Goal: Task Accomplishment & Management: Use online tool/utility

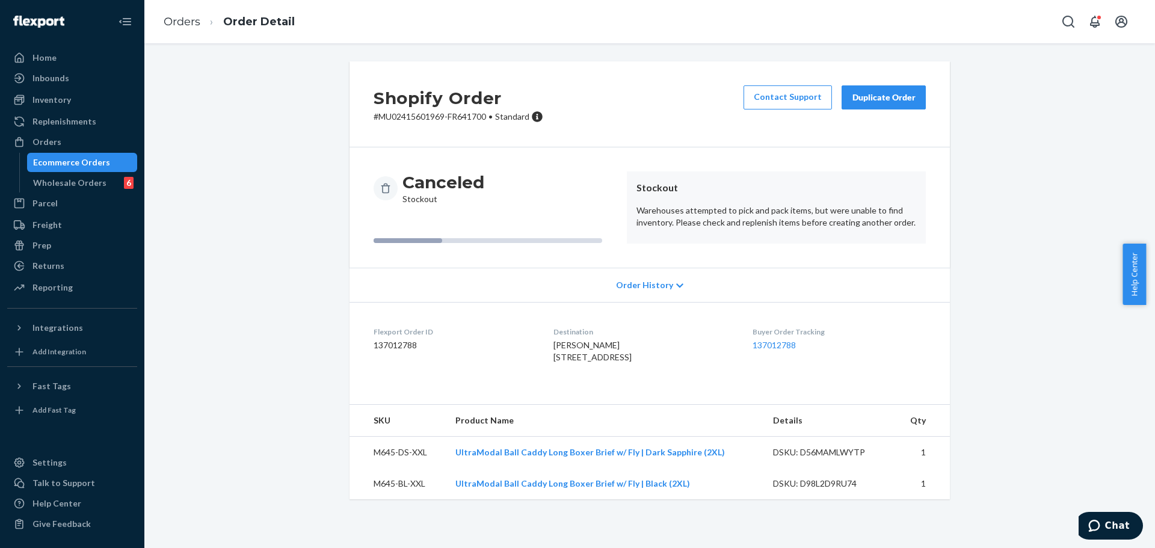
click at [114, 168] on div "Ecommerce Orders" at bounding box center [82, 162] width 108 height 17
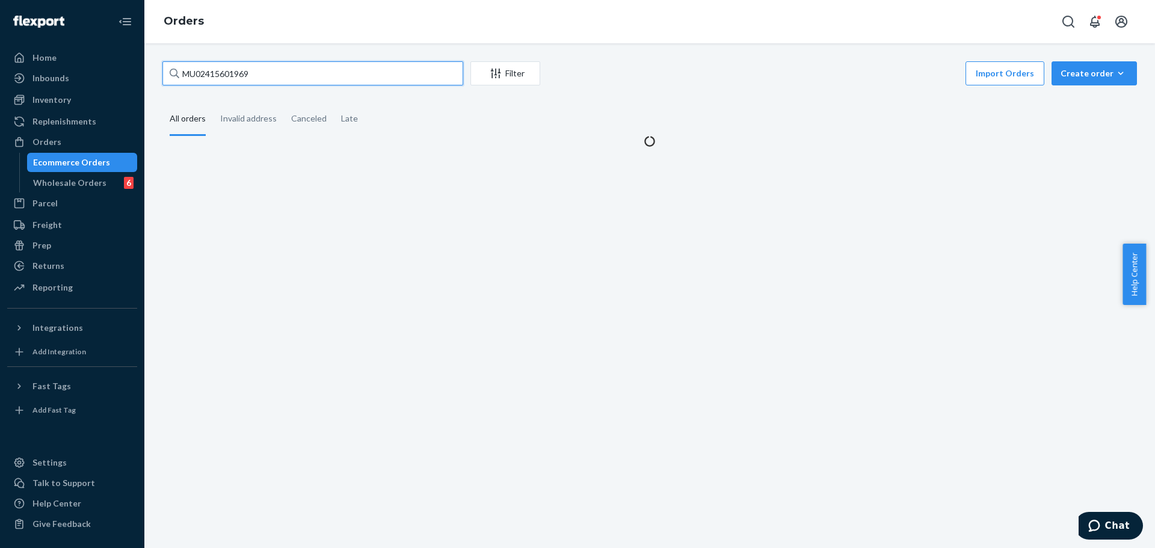
click at [331, 67] on input "MU02415601969" at bounding box center [312, 73] width 301 height 24
paste input "500793"
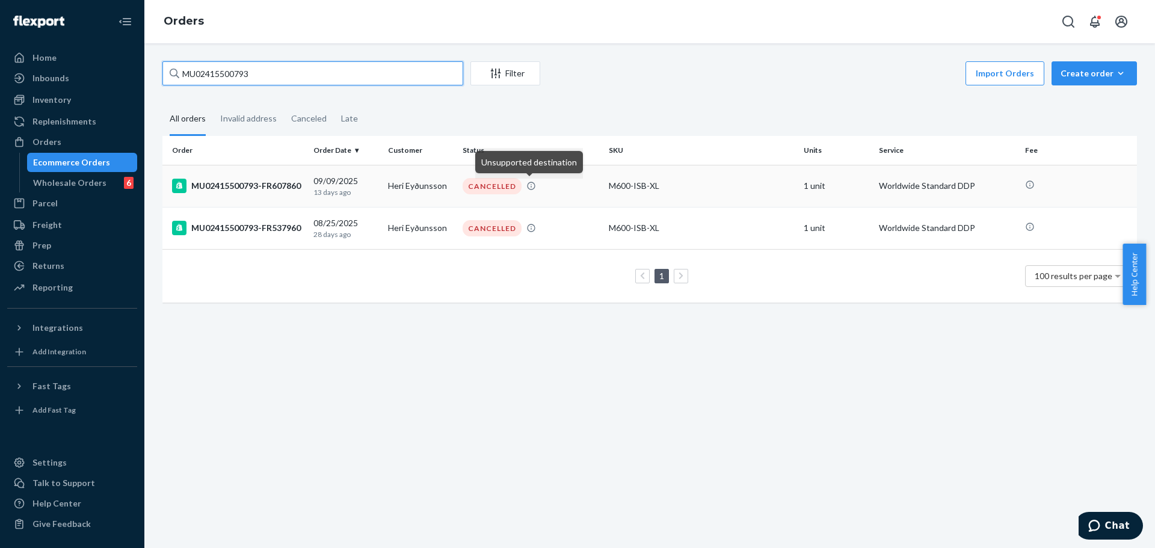
type input "MU02415500793"
click at [545, 187] on div "CANCELLED" at bounding box center [530, 186] width 141 height 16
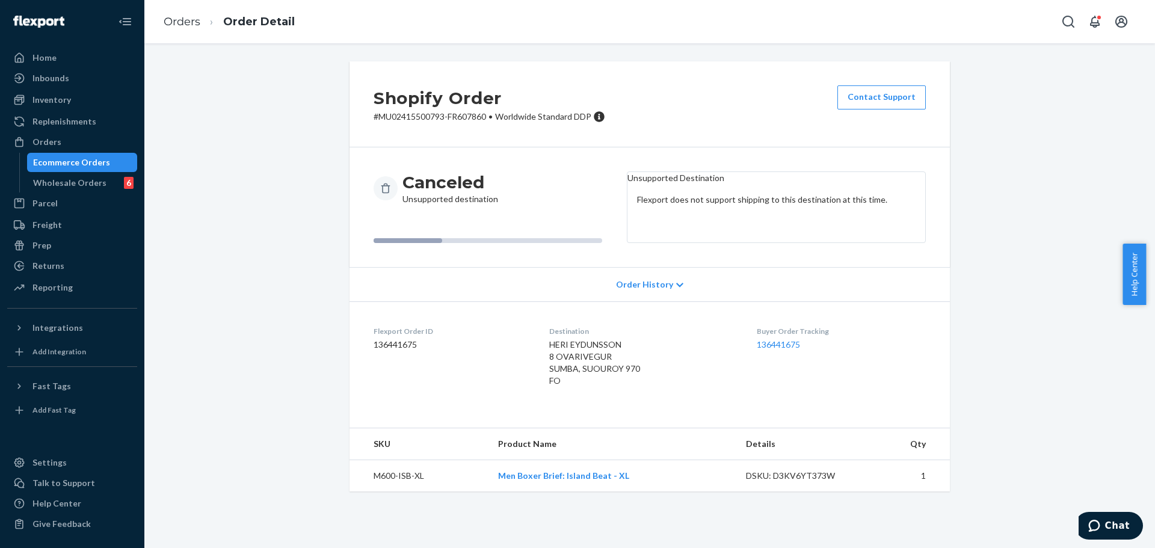
click at [107, 165] on div "Ecommerce Orders" at bounding box center [82, 162] width 108 height 17
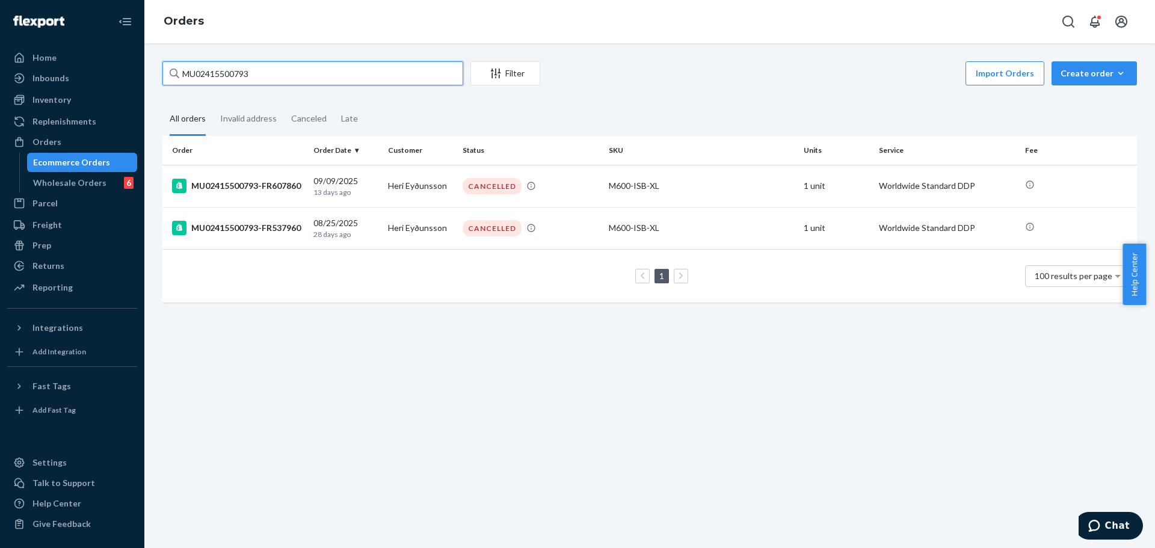
click at [366, 72] on input "MU02415500793" at bounding box center [312, 73] width 301 height 24
paste input "73705"
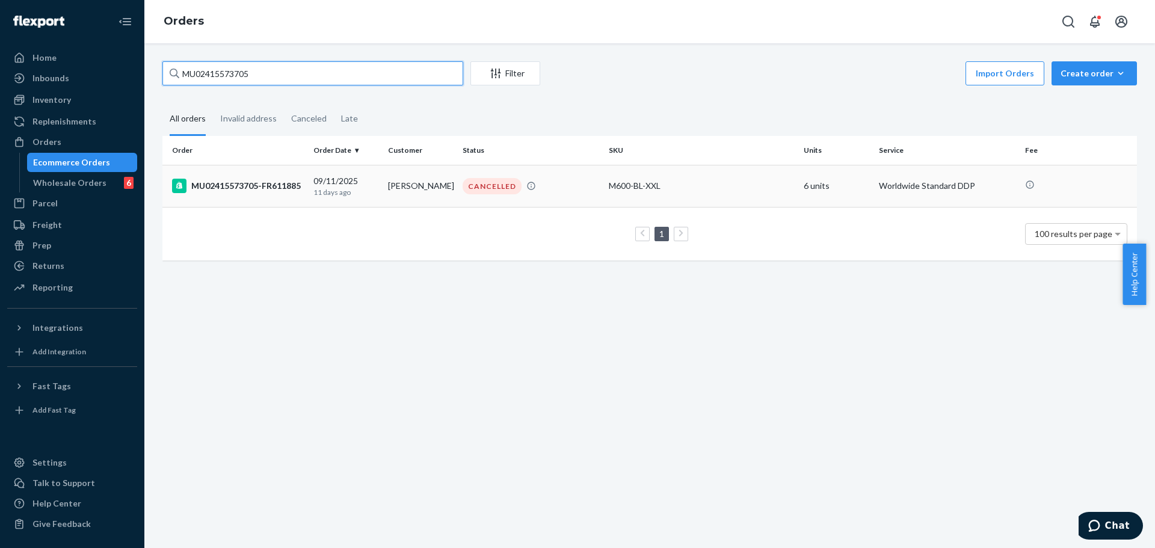
type input "MU02415573705"
click at [375, 179] on div "09/11/2025 11 days ago" at bounding box center [345, 186] width 65 height 22
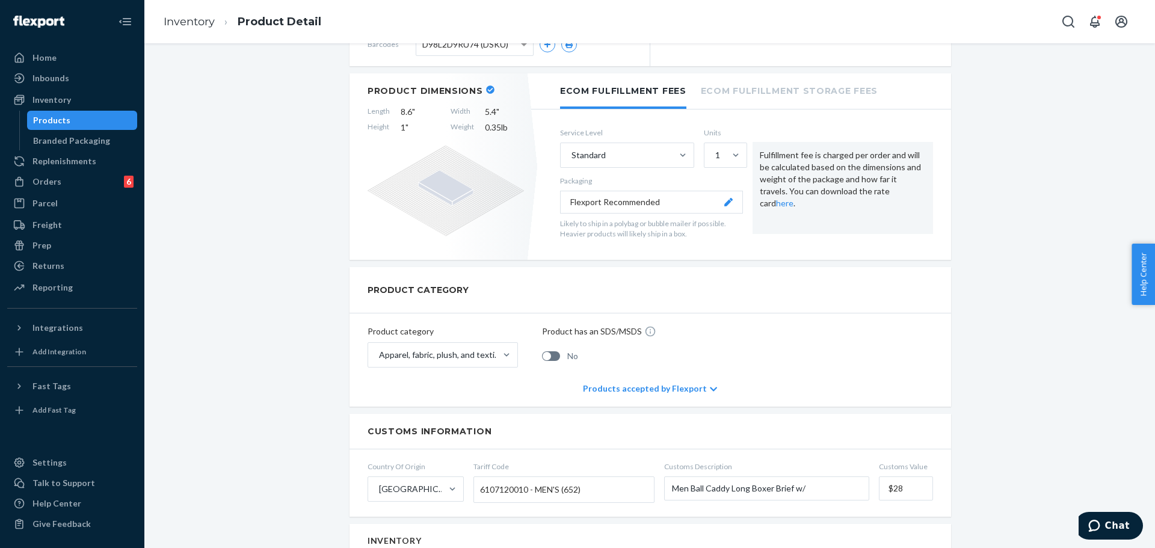
scroll to position [181, 0]
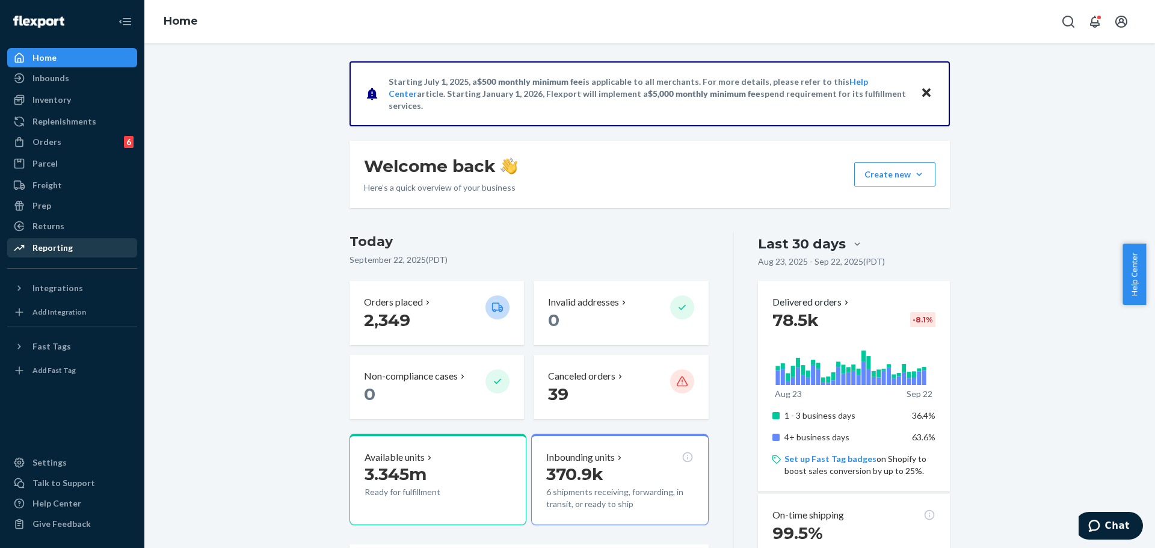
click at [93, 247] on div "Reporting" at bounding box center [72, 247] width 128 height 17
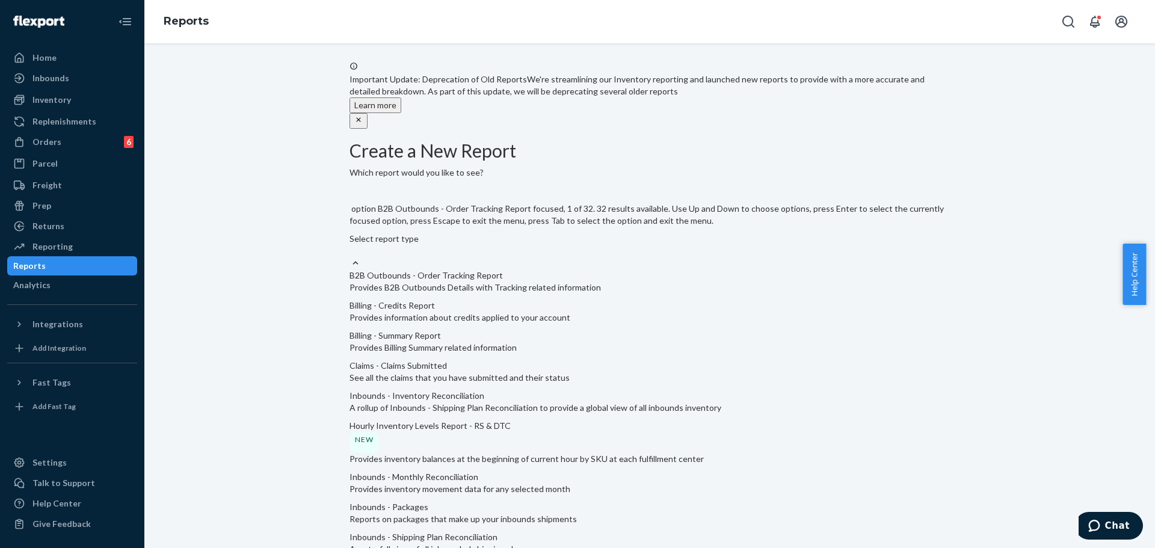
click at [439, 233] on div "Select report type" at bounding box center [650, 239] width 600 height 12
click at [351, 245] on input "option B2B Outbounds - Order Tracking Report focused, 1 of 32. 32 results avail…" at bounding box center [350, 251] width 1 height 12
click at [479, 543] on p "A waterfall view of all inbounded shipping plans" at bounding box center [650, 549] width 600 height 12
click at [351, 257] on input "option Inbounds - Shipping Plan Reconciliation focused, 9 of 32. 32 results ava…" at bounding box center [350, 251] width 1 height 12
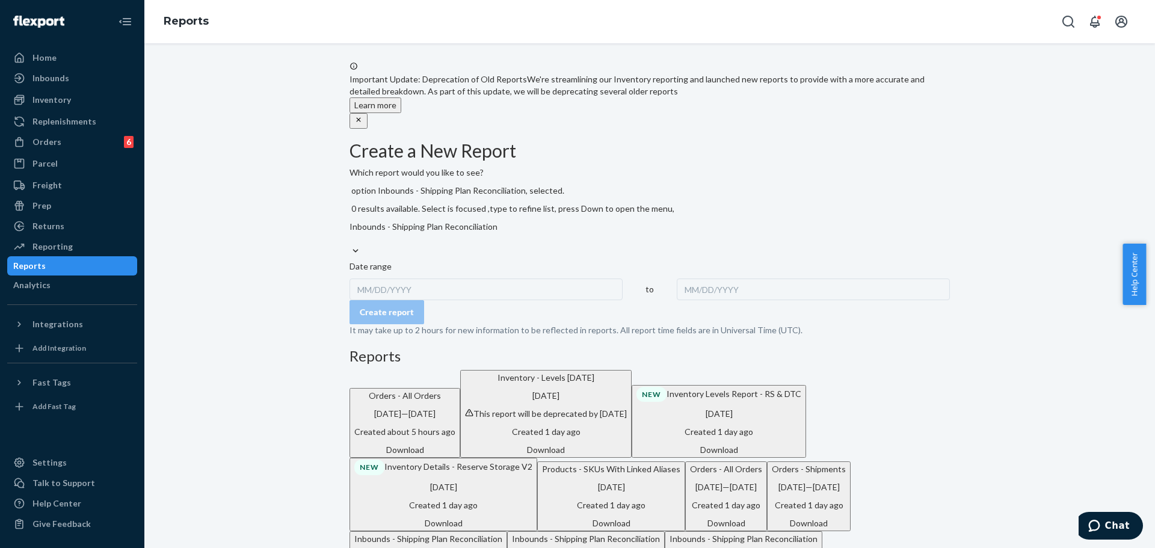
click at [424, 279] on div "MM/DD/YYYY" at bounding box center [486, 290] width 273 height 22
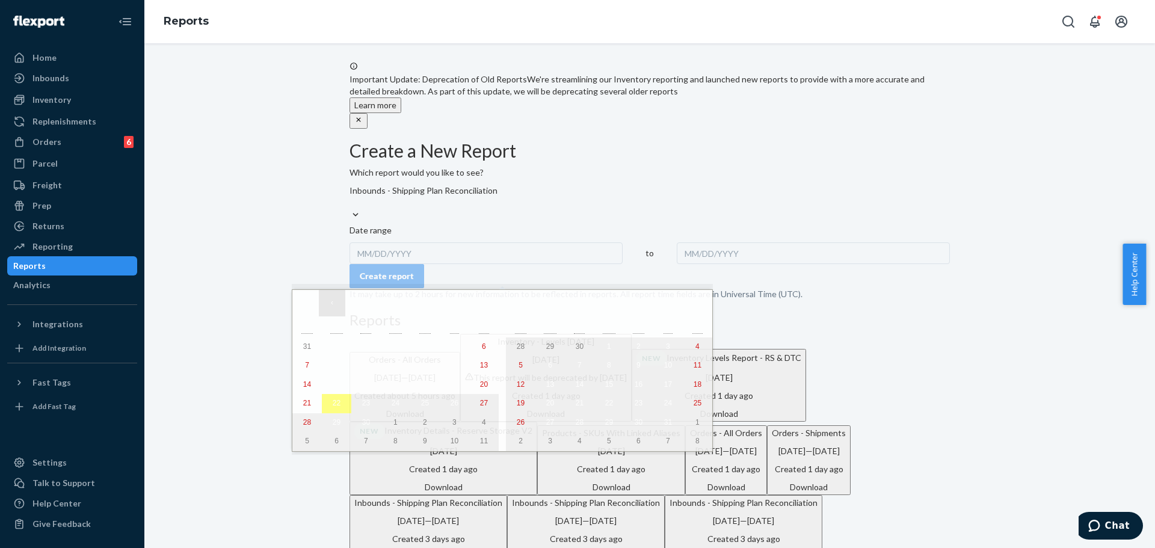
click at [336, 308] on button "‹" at bounding box center [332, 303] width 26 height 26
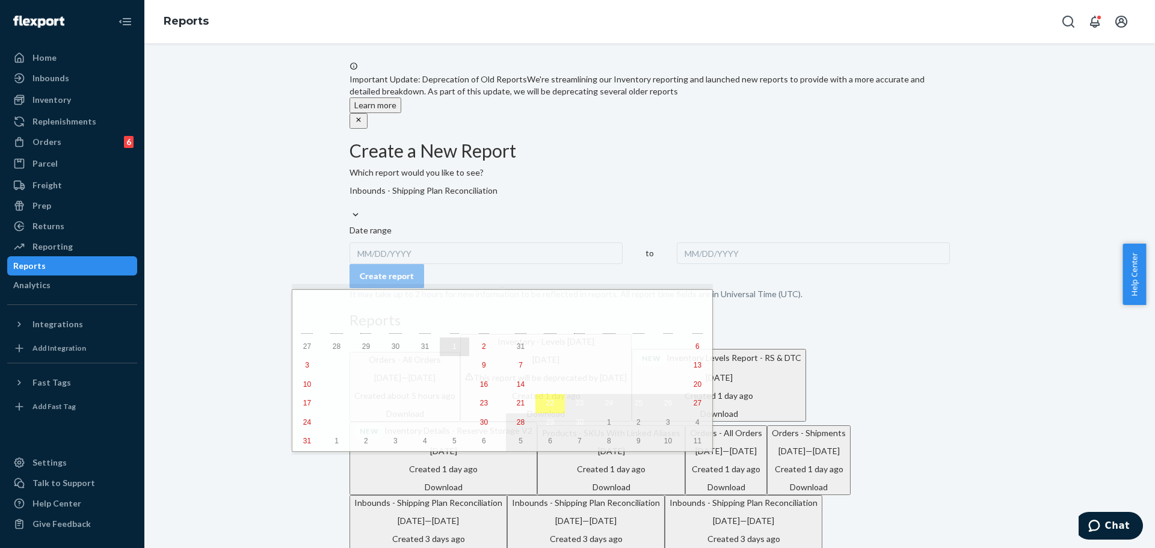
click at [440, 349] on button "1" at bounding box center [454, 347] width 29 height 19
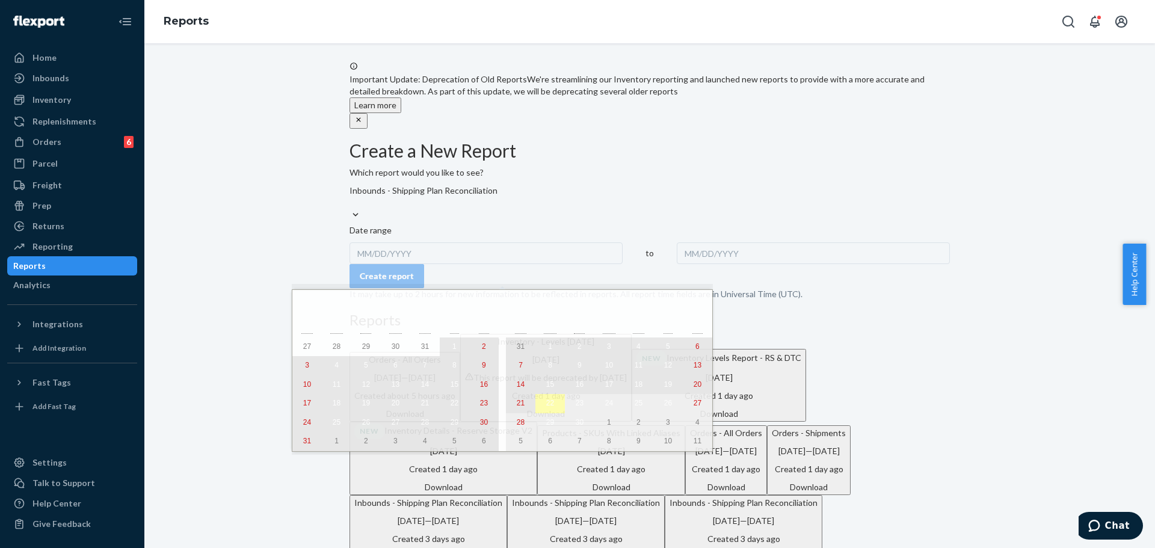
click at [546, 407] on abbr "22" at bounding box center [550, 403] width 8 height 8
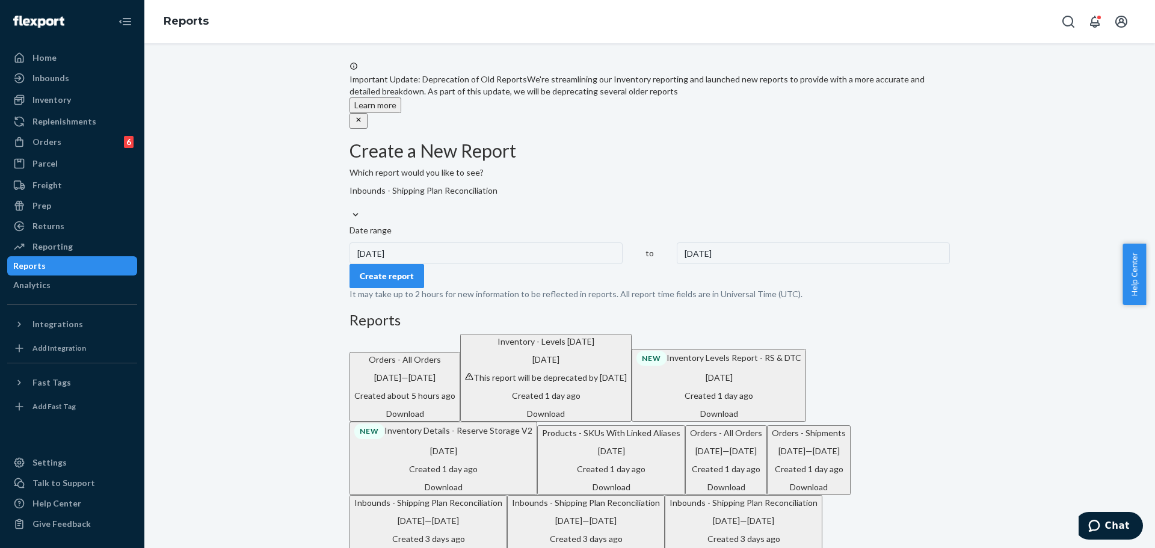
click at [590, 273] on form "Create a New Report Which report would you like to see? Inbounds - Shipping Pla…" at bounding box center [650, 220] width 600 height 159
click at [401, 282] on div "Create report" at bounding box center [387, 276] width 54 height 12
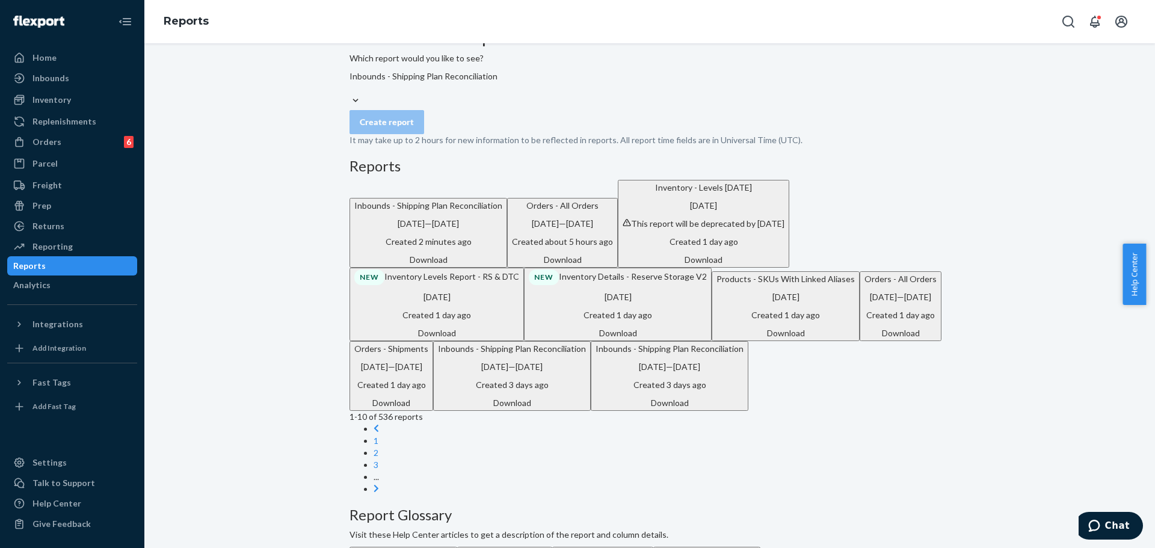
scroll to position [0, 0]
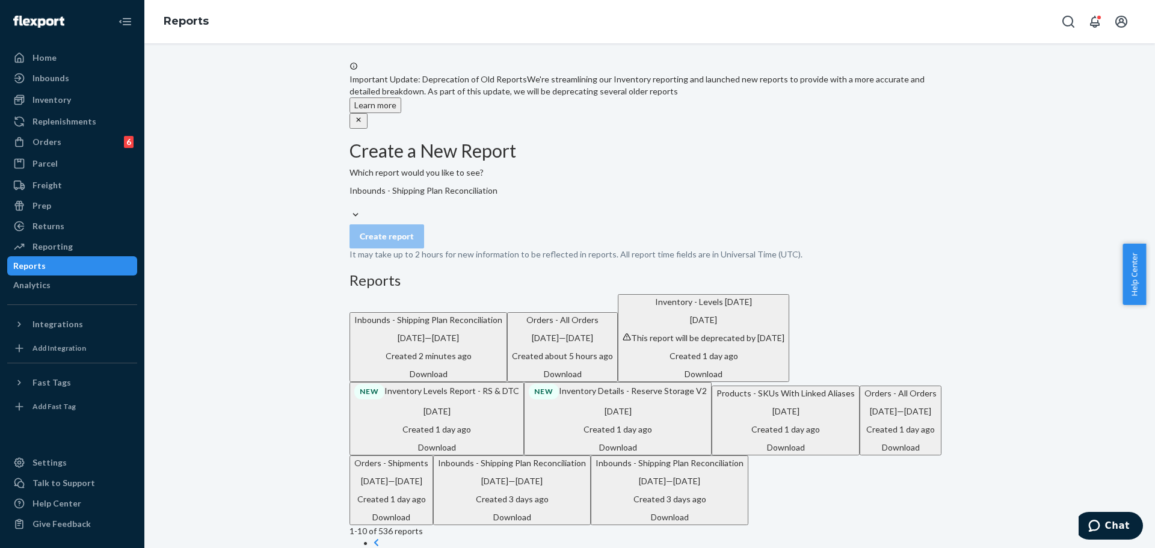
click at [631, 288] on h3 "Reports" at bounding box center [650, 281] width 600 height 16
click at [502, 380] on div "Download" at bounding box center [428, 374] width 148 height 12
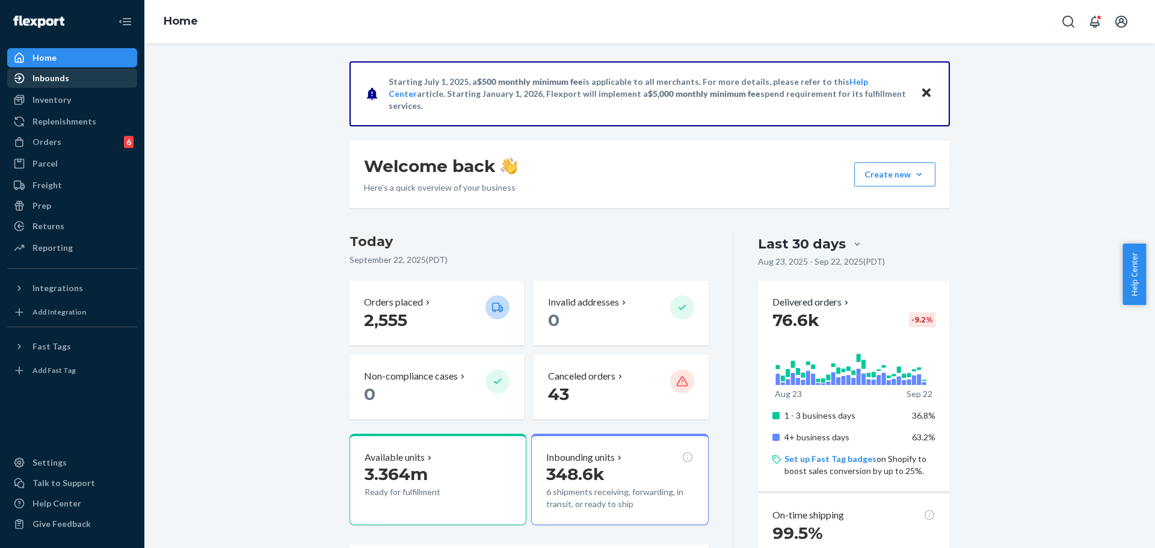
click at [71, 81] on div "Inbounds" at bounding box center [72, 78] width 128 height 17
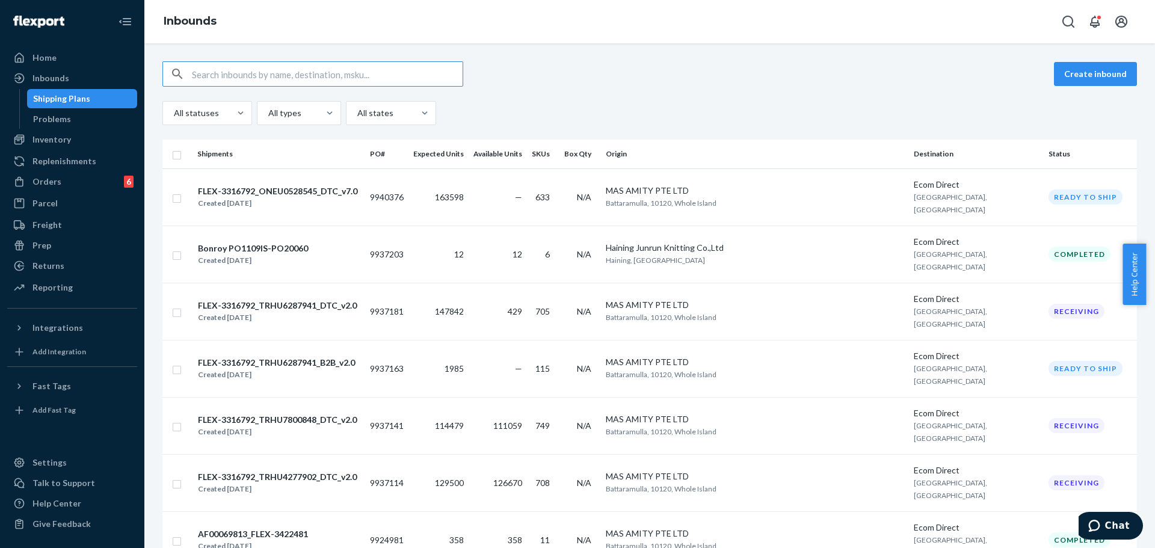
click at [593, 93] on div "Create inbound All statuses All types All states" at bounding box center [649, 93] width 975 height 64
